Goal: Book appointment/travel/reservation

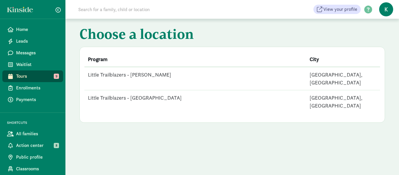
click at [155, 75] on td "Little Trailblazers - [PERSON_NAME]" at bounding box center [195, 78] width 222 height 23
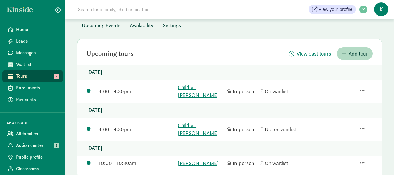
scroll to position [58, 0]
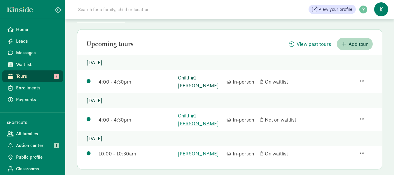
click at [199, 77] on link "Child #1 [PERSON_NAME]" at bounding box center [201, 82] width 46 height 16
click at [27, 27] on span "Home" at bounding box center [37, 29] width 42 height 7
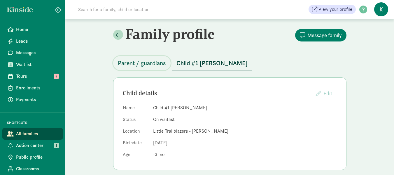
click at [134, 63] on span "Parent / guardians" at bounding box center [142, 62] width 48 height 9
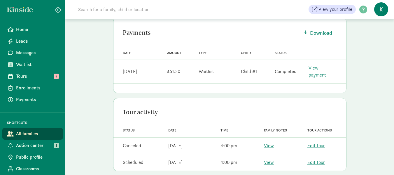
scroll to position [131, 0]
click at [270, 158] on link "View" at bounding box center [269, 161] width 10 height 6
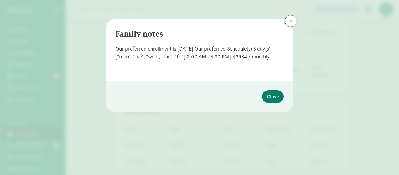
click at [290, 21] on span at bounding box center [291, 21] width 4 height 5
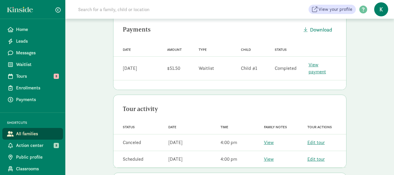
scroll to position [0, 0]
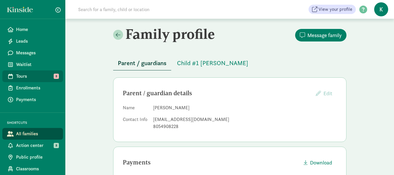
click at [27, 75] on span "Tours" at bounding box center [37, 76] width 42 height 7
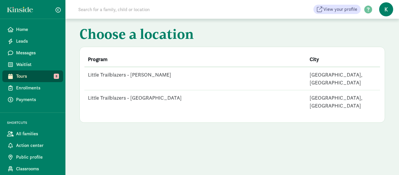
click at [147, 91] on td "Little Trailblazers - West Seattle" at bounding box center [195, 101] width 222 height 23
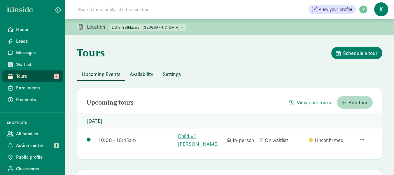
click at [26, 74] on span "Tours" at bounding box center [37, 76] width 42 height 7
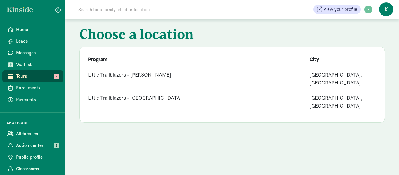
click at [144, 74] on td "Little Trailblazers - [PERSON_NAME]" at bounding box center [195, 78] width 222 height 23
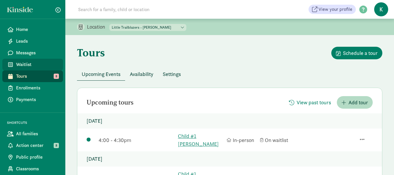
click at [27, 62] on span "Waitlist" at bounding box center [37, 64] width 42 height 7
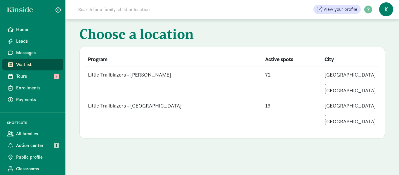
click at [148, 73] on td "Little Trailblazers - [PERSON_NAME]" at bounding box center [172, 82] width 177 height 31
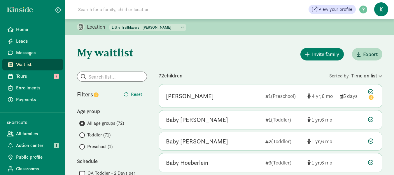
click at [380, 74] on icon at bounding box center [380, 76] width 5 height 4
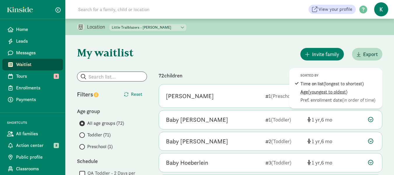
click at [329, 92] on span "(youngest to oldest)" at bounding box center [327, 92] width 39 height 6
